Goal: Information Seeking & Learning: Check status

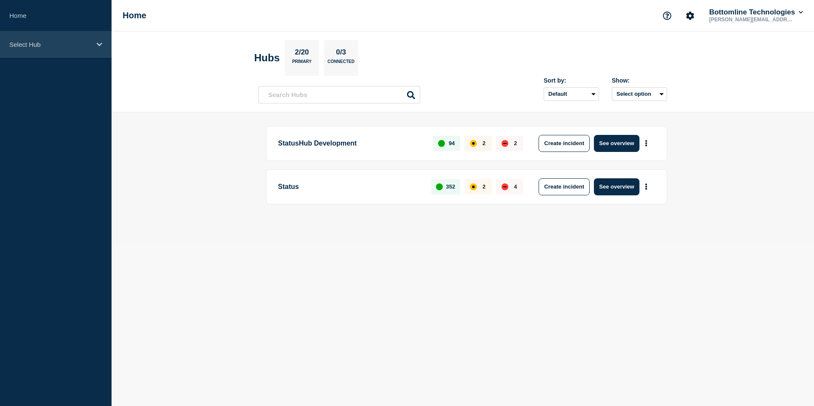
click at [100, 40] on div "Select Hub" at bounding box center [55, 44] width 111 height 26
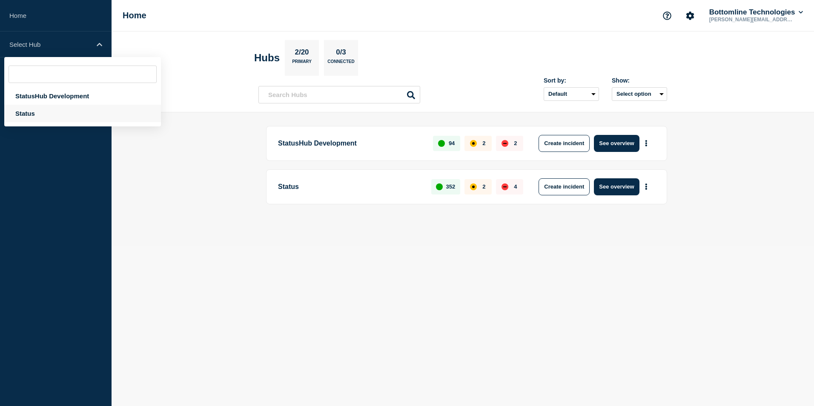
click at [42, 107] on div "Status" at bounding box center [82, 113] width 157 height 17
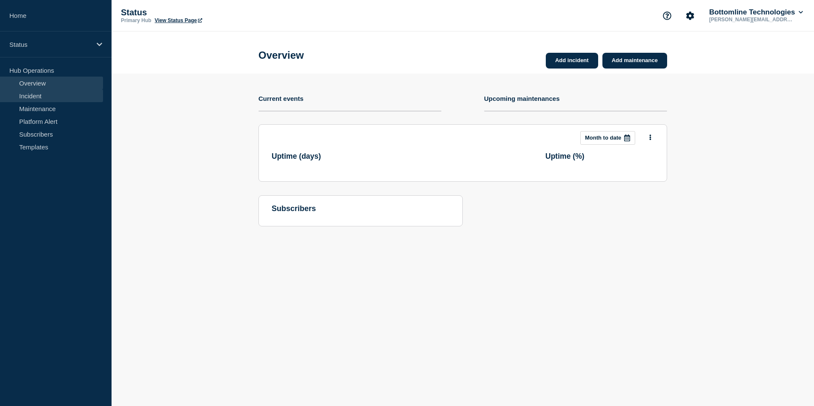
click at [33, 99] on link "Incident" at bounding box center [51, 95] width 103 height 13
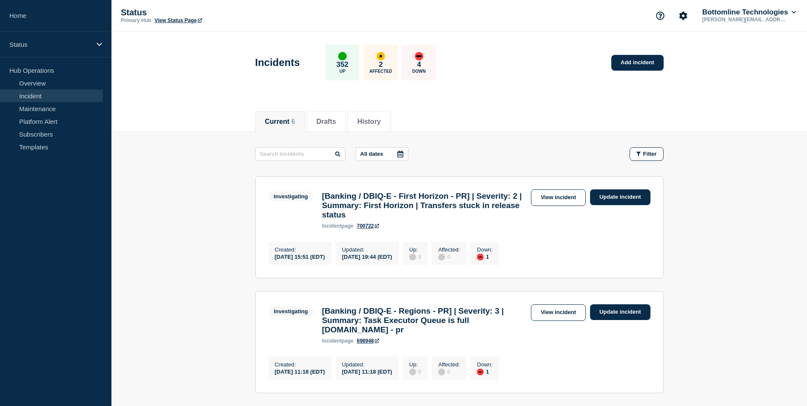
click at [68, 256] on aside "Home Status Hub Operations Overview Incident Maintenance Platform Alert Subscri…" at bounding box center [55, 203] width 111 height 406
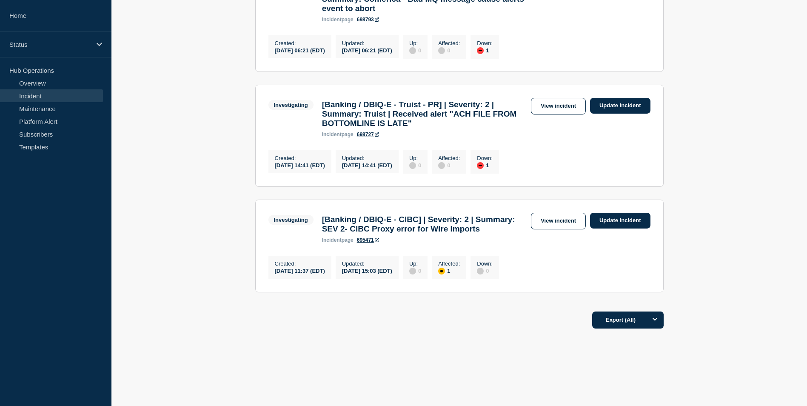
scroll to position [604, 0]
click at [557, 213] on link "View incident" at bounding box center [558, 221] width 55 height 17
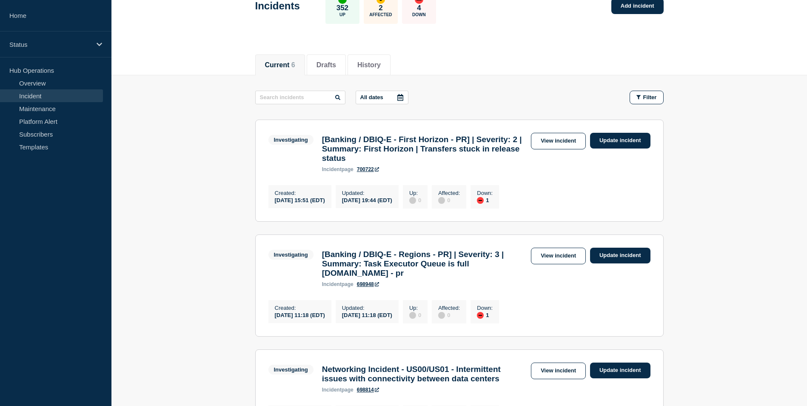
scroll to position [128, 0]
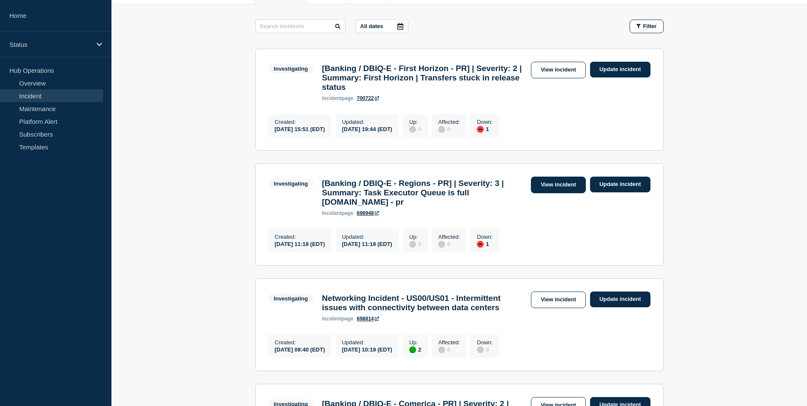
click at [545, 191] on link "View incident" at bounding box center [558, 185] width 55 height 17
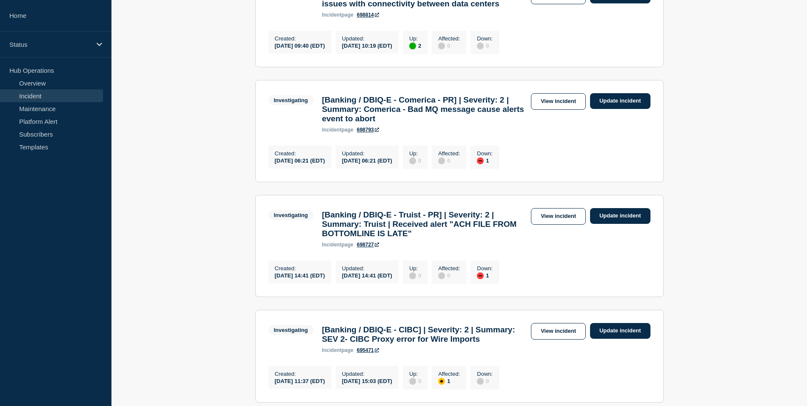
scroll to position [383, 0]
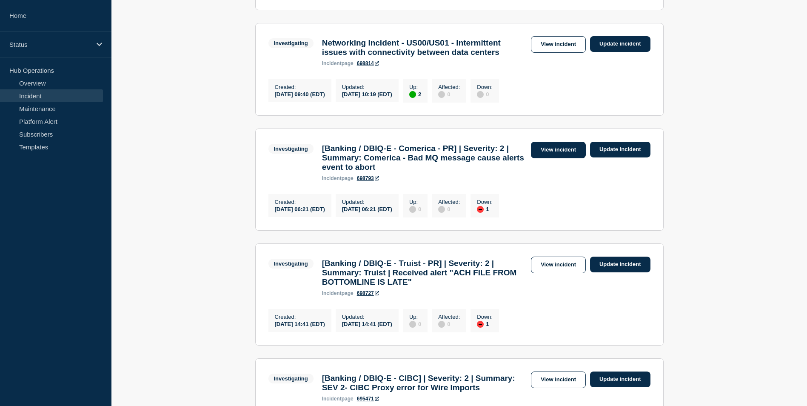
click at [562, 158] on link "View incident" at bounding box center [558, 150] width 55 height 17
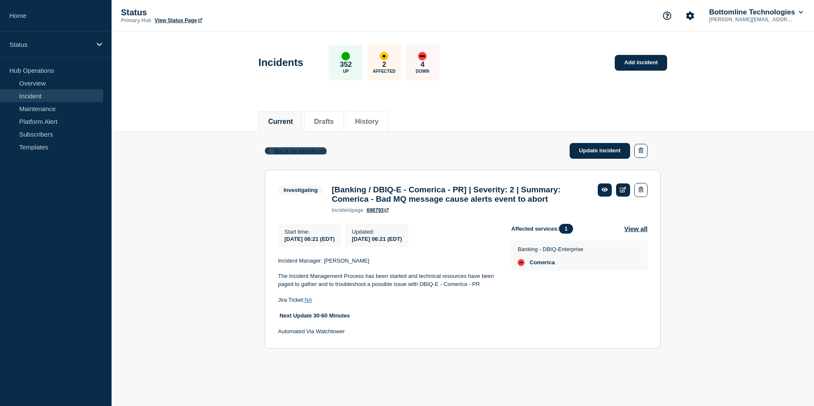
click at [298, 153] on span "Back to Incidents" at bounding box center [300, 150] width 53 height 7
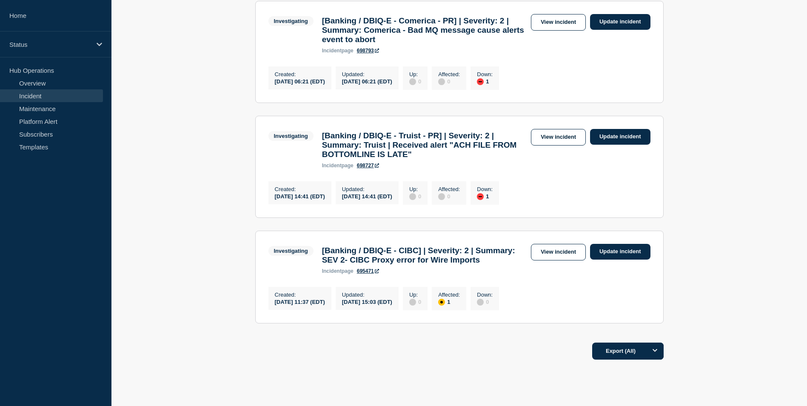
scroll to position [604, 0]
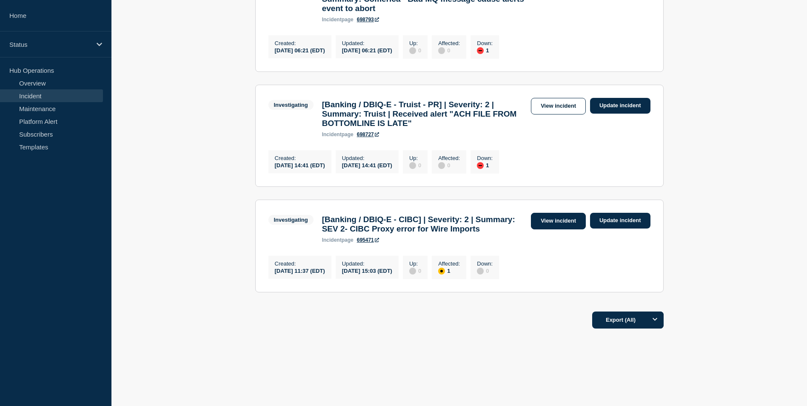
click at [573, 213] on link "View incident" at bounding box center [558, 221] width 55 height 17
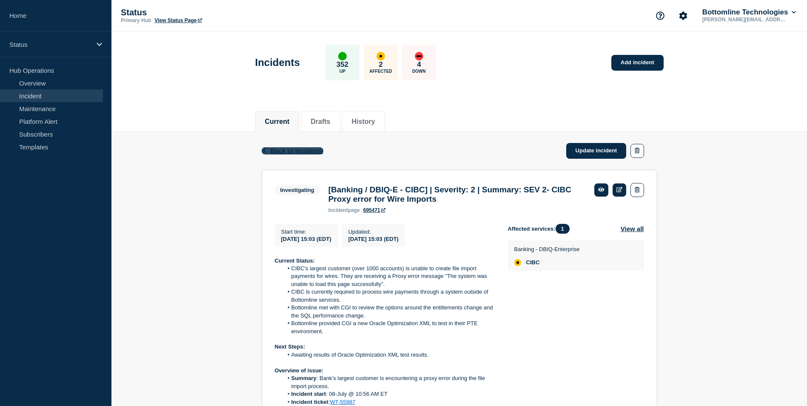
click at [264, 148] on icon "button" at bounding box center [264, 151] width 6 height 6
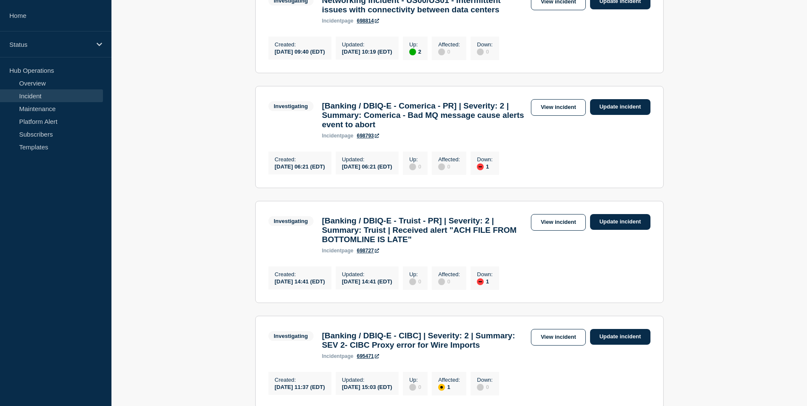
scroll to position [511, 0]
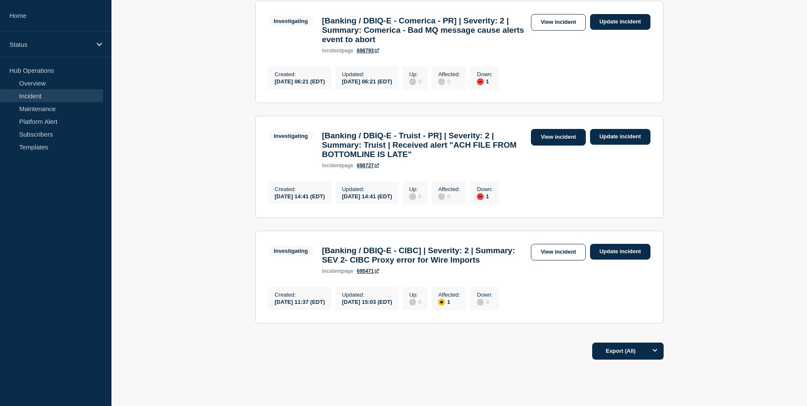
click at [549, 146] on link "View incident" at bounding box center [558, 137] width 55 height 17
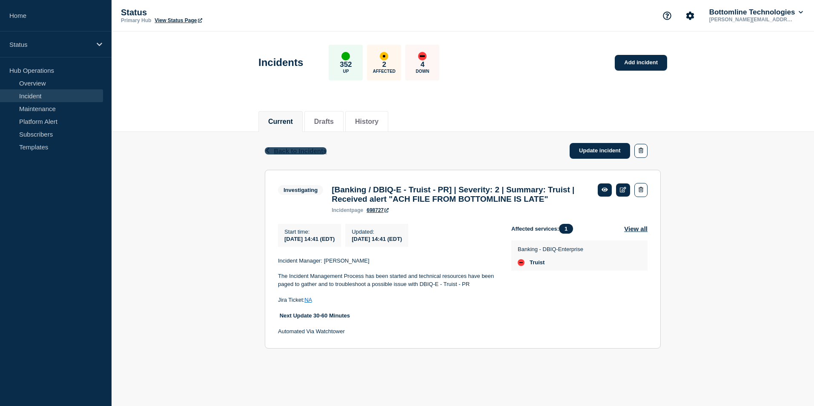
click at [269, 151] on icon "button" at bounding box center [267, 151] width 6 height 6
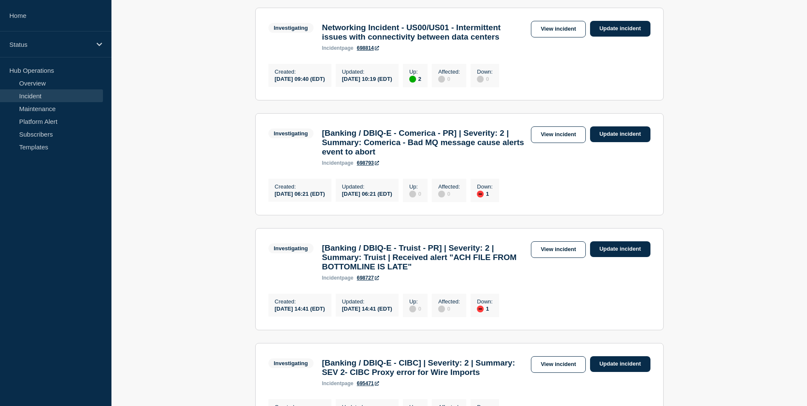
scroll to position [391, 0]
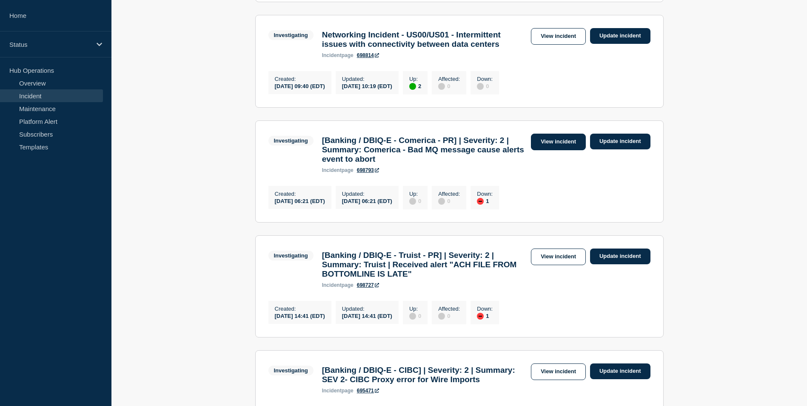
click at [561, 150] on link "View incident" at bounding box center [558, 142] width 55 height 17
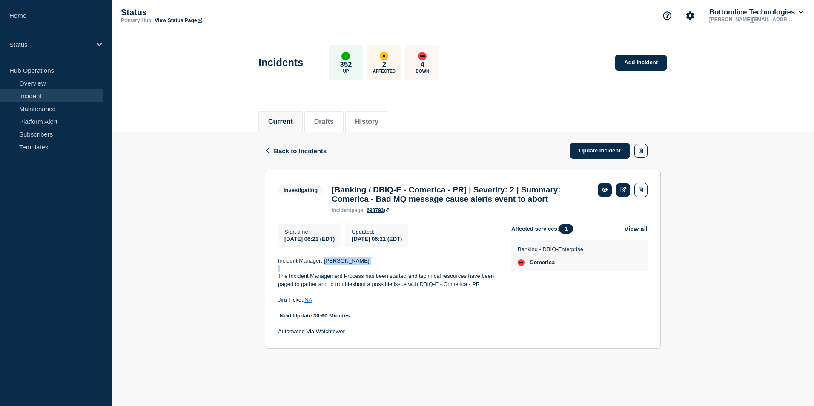
drag, startPoint x: 323, startPoint y: 279, endPoint x: 409, endPoint y: 286, distance: 86.3
click at [409, 286] on div "Incident Manager: [PERSON_NAME] The Incident Management Process has been starte…" at bounding box center [388, 296] width 220 height 79
drag, startPoint x: 409, startPoint y: 286, endPoint x: 375, endPoint y: 285, distance: 33.6
click at [375, 272] on p at bounding box center [388, 269] width 220 height 8
drag, startPoint x: 364, startPoint y: 274, endPoint x: 325, endPoint y: 274, distance: 39.6
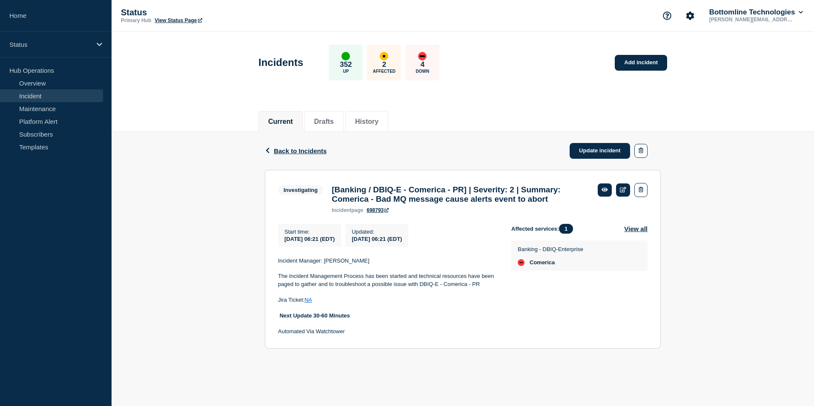
click at [325, 265] on p "Incident Manager: [PERSON_NAME]" at bounding box center [388, 261] width 220 height 8
copy p "[PERSON_NAME]"
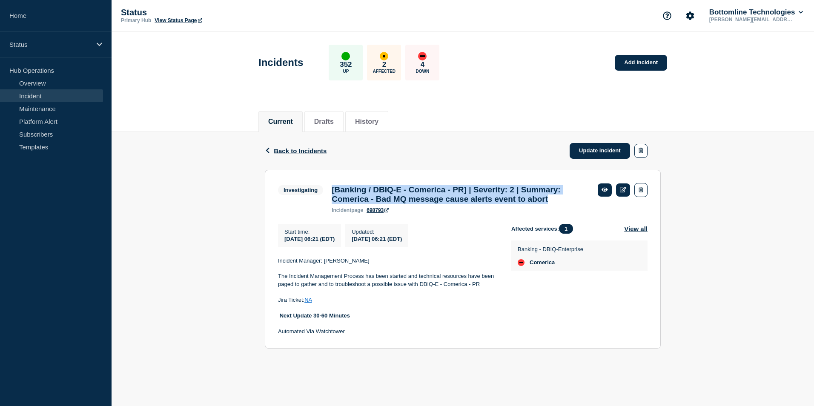
drag, startPoint x: 327, startPoint y: 190, endPoint x: 438, endPoint y: 216, distance: 114.6
click at [438, 213] on div "Investigating [Banking / DBIQ-E - Comerica - PR] | Severity: 2 | Summary: Comer…" at bounding box center [435, 198] width 315 height 30
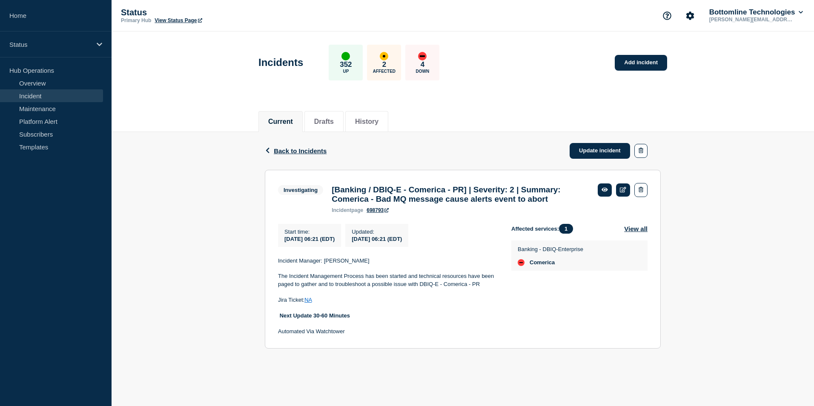
click at [208, 208] on div "Back Back to Incidents Update incident Investigating [Banking / DBIQ-E - Comeri…" at bounding box center [462, 247] width 702 height 230
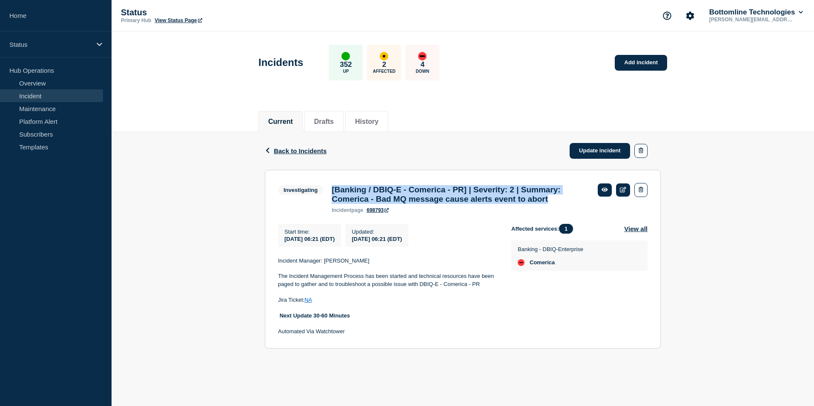
drag, startPoint x: 399, startPoint y: 217, endPoint x: 331, endPoint y: 190, distance: 72.6
click at [331, 190] on div "[Banking / DBIQ-E - Comerica - PR] | Severity: 2 | Summary: Comerica - Bad MQ m…" at bounding box center [460, 199] width 266 height 28
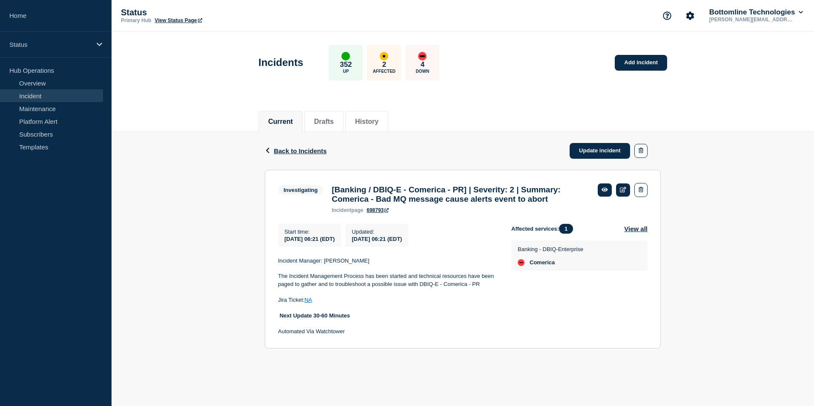
drag, startPoint x: 331, startPoint y: 190, endPoint x: 209, endPoint y: 250, distance: 135.7
click at [209, 250] on div "Back Back to Incidents Update incident Investigating [Banking / DBIQ-E - Comeri…" at bounding box center [462, 247] width 702 height 230
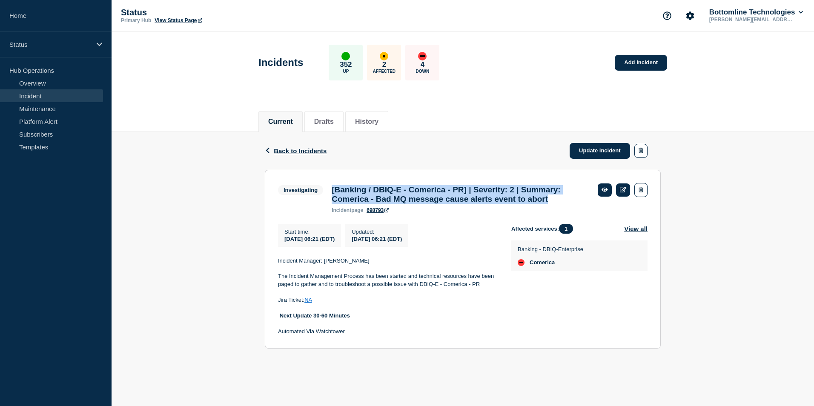
drag, startPoint x: 396, startPoint y: 218, endPoint x: 320, endPoint y: 198, distance: 78.4
click at [320, 198] on div "Investigating [Banking / DBIQ-E - Comerica - PR] | Severity: 2 | Summary: Comer…" at bounding box center [435, 198] width 315 height 30
copy div "[Banking / DBIQ-E - Comerica - PR] | Severity: 2 | Summary: Comerica - Bad MQ m…"
click at [287, 149] on span "Back to Incidents" at bounding box center [300, 150] width 53 height 7
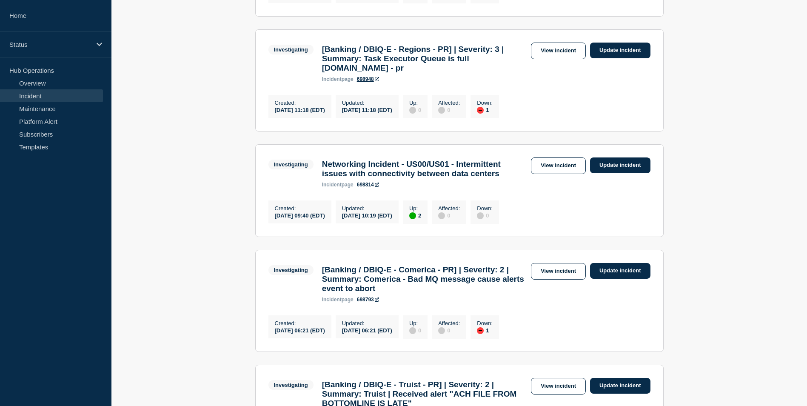
scroll to position [255, 0]
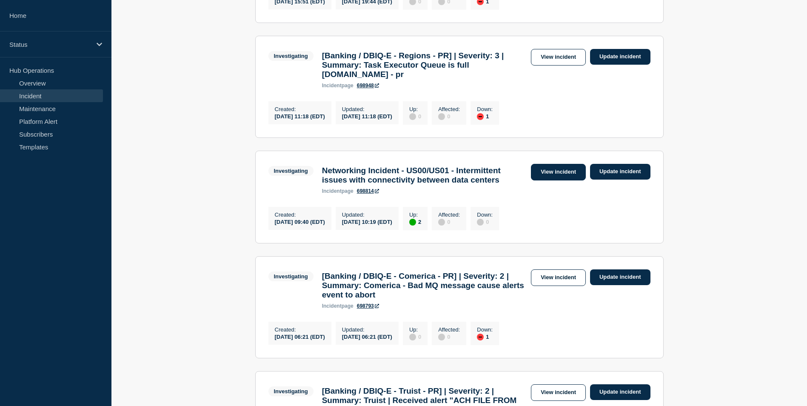
click at [567, 180] on link "View incident" at bounding box center [558, 172] width 55 height 17
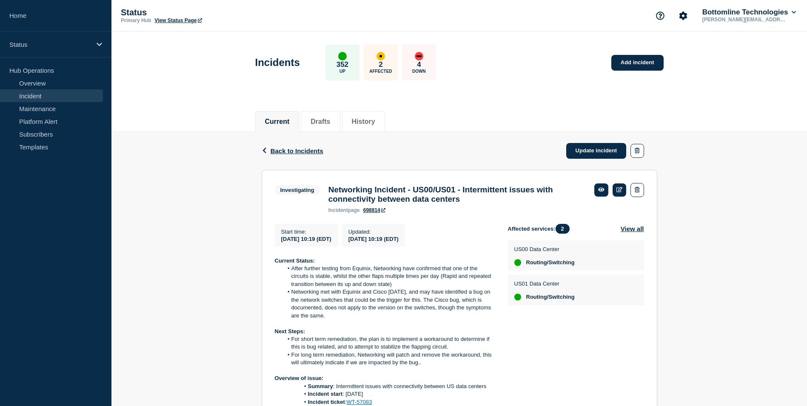
click at [288, 146] on div "Back Back to Incidents Update incident" at bounding box center [460, 151] width 396 height 38
click at [283, 155] on div "Back Back to Incidents Update incident" at bounding box center [460, 151] width 396 height 38
click at [280, 150] on span "Back to Incidents" at bounding box center [297, 150] width 53 height 7
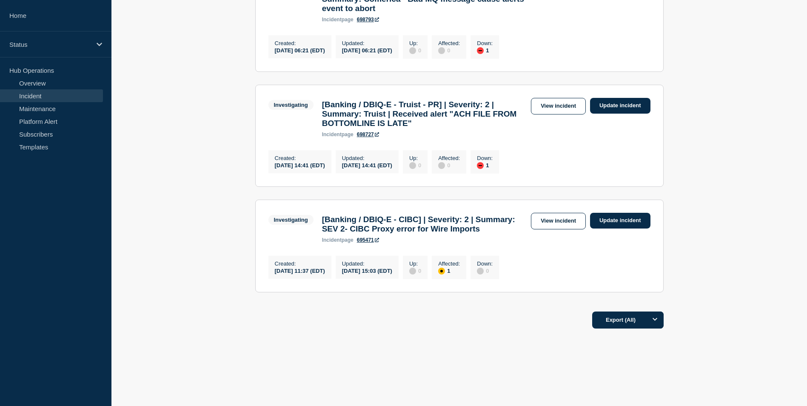
scroll to position [604, 0]
click at [549, 213] on link "View incident" at bounding box center [558, 221] width 55 height 17
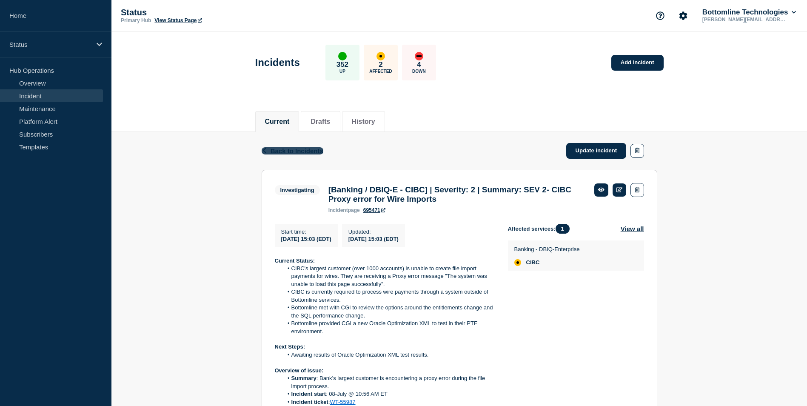
click at [286, 150] on span "Back to Incidents" at bounding box center [297, 150] width 53 height 7
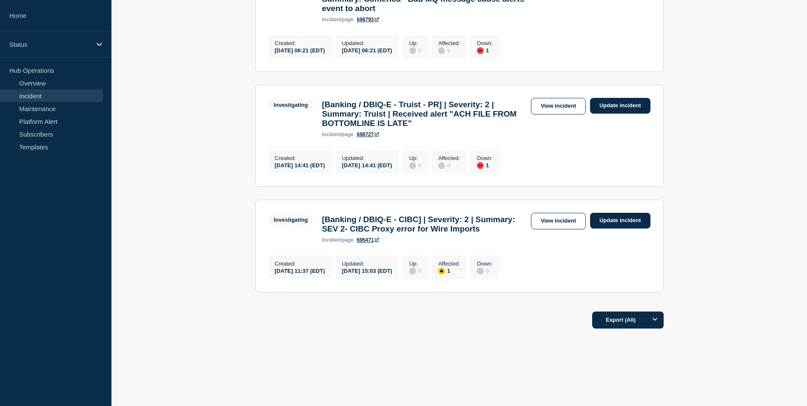
scroll to position [604, 0]
click at [547, 98] on link "View incident" at bounding box center [558, 106] width 55 height 17
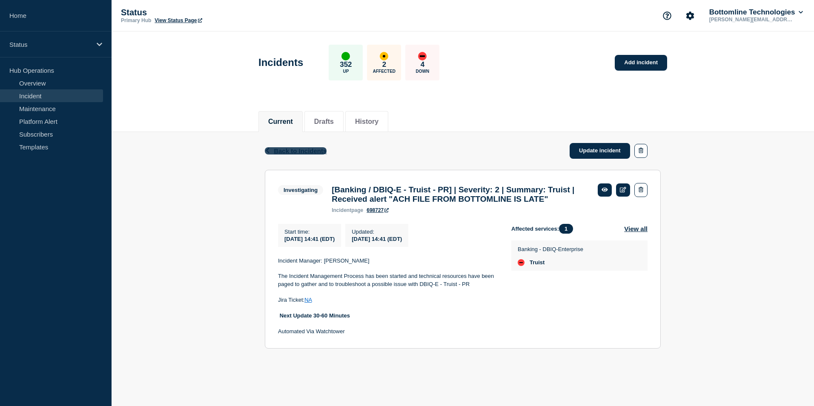
click at [283, 153] on span "Back to Incidents" at bounding box center [300, 150] width 53 height 7
